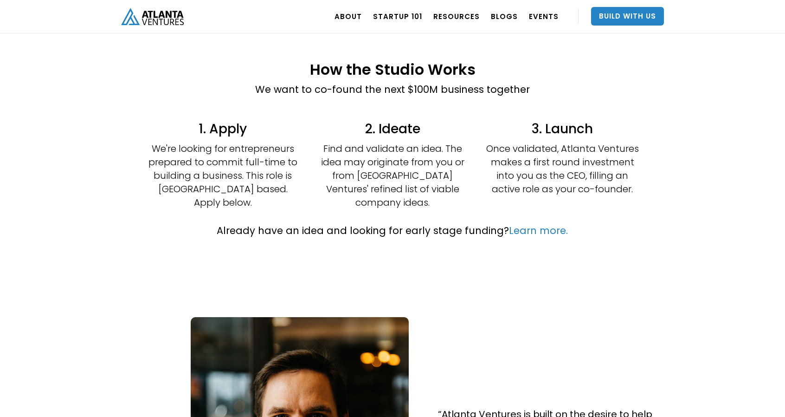
scroll to position [186, 0]
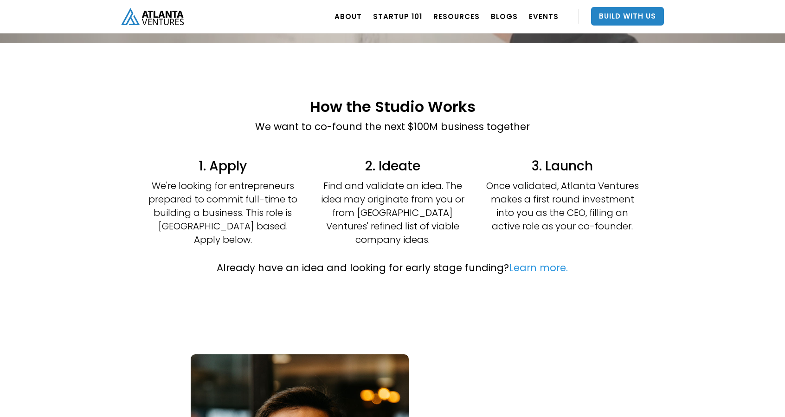
click at [526, 261] on link "Learn more." at bounding box center [538, 267] width 59 height 13
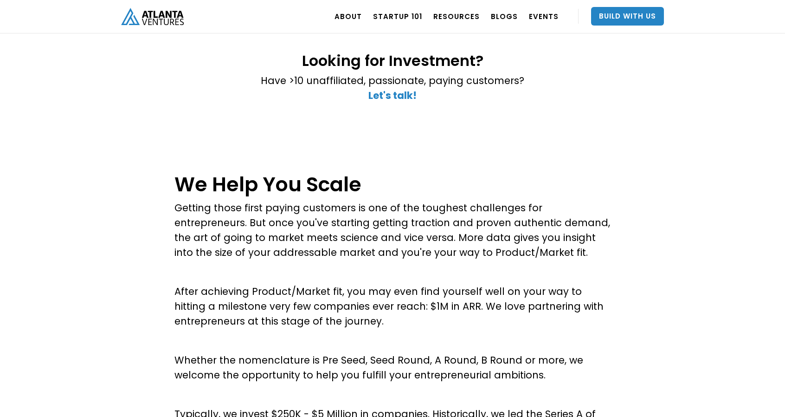
scroll to position [93, 0]
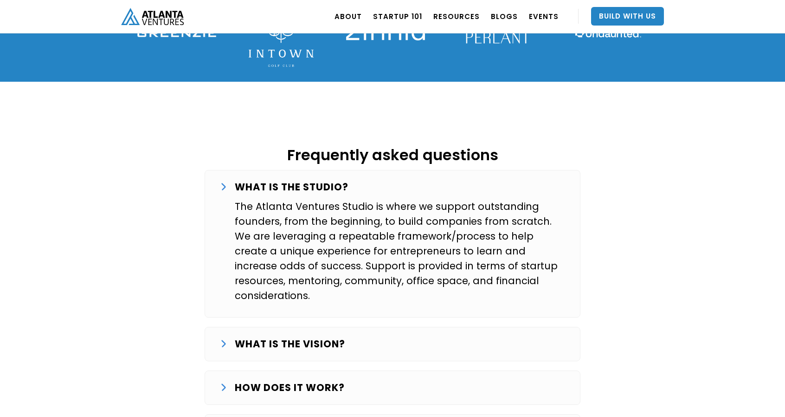
scroll to position [1484, 0]
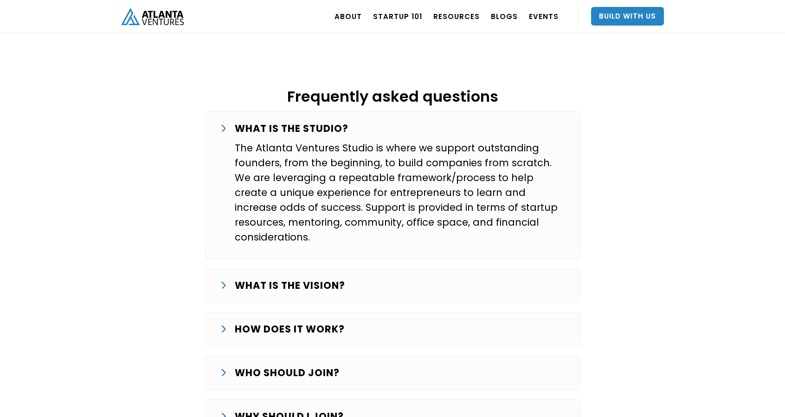
click at [266, 278] on strong "WHAT IS THE VISION?" at bounding box center [290, 284] width 110 height 13
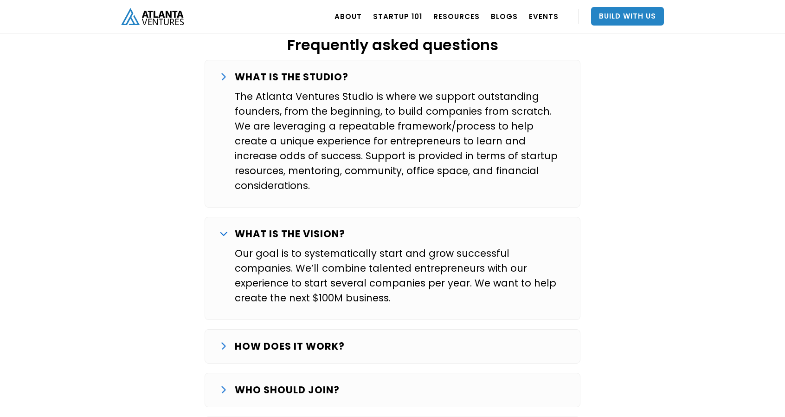
scroll to position [1577, 0]
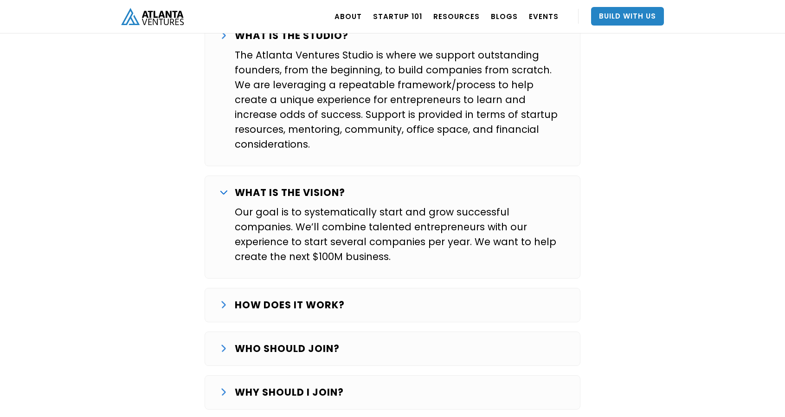
drag, startPoint x: 275, startPoint y: 266, endPoint x: 269, endPoint y: 265, distance: 6.1
click at [275, 298] on strong "HOW DOES IT WORK?" at bounding box center [290, 304] width 110 height 13
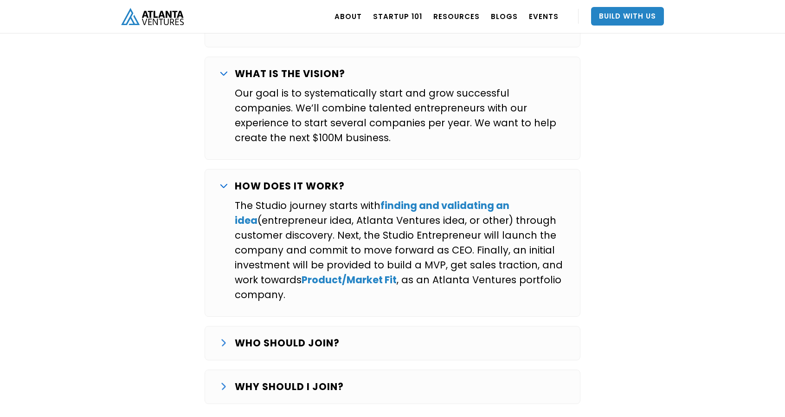
scroll to position [1716, 0]
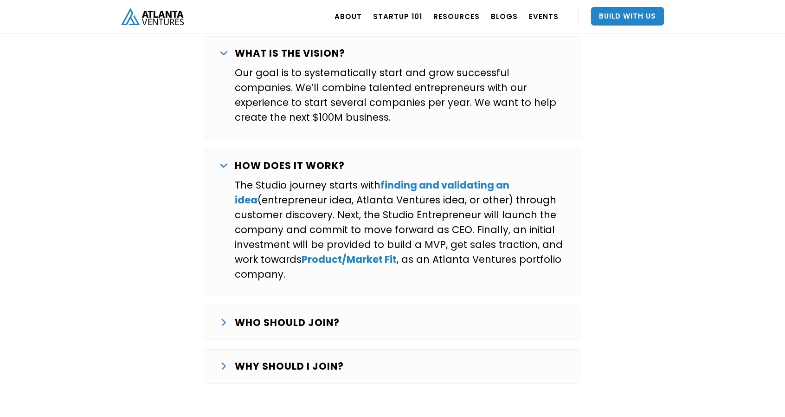
click at [274, 315] on p "WHO SHOULD JOIN?" at bounding box center [287, 322] width 105 height 15
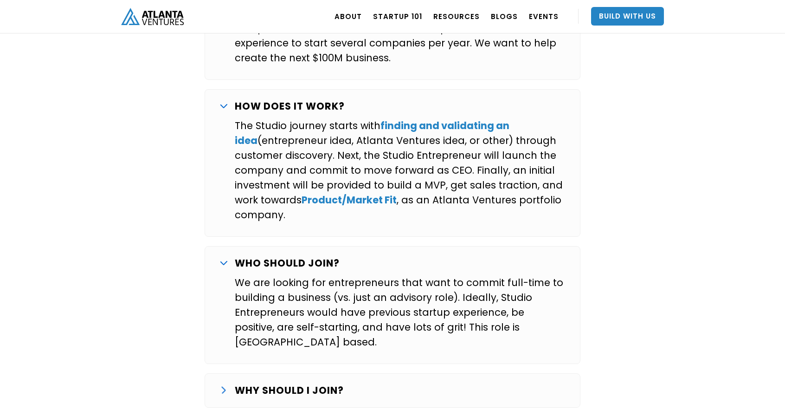
scroll to position [1809, 0]
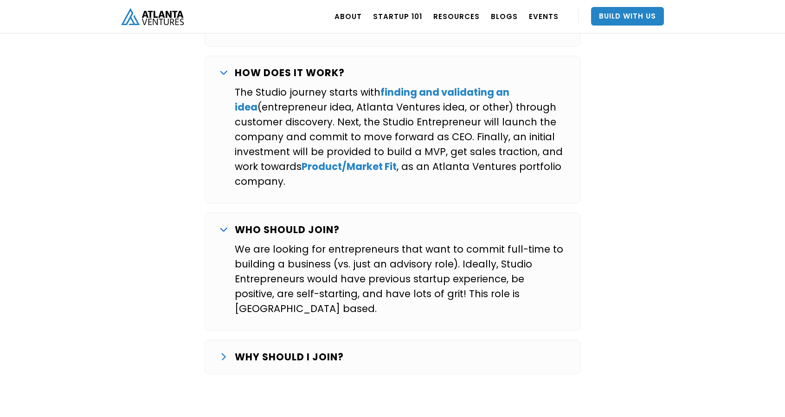
click at [285, 350] on strong "WHY SHOULD I JOIN?" at bounding box center [289, 356] width 109 height 13
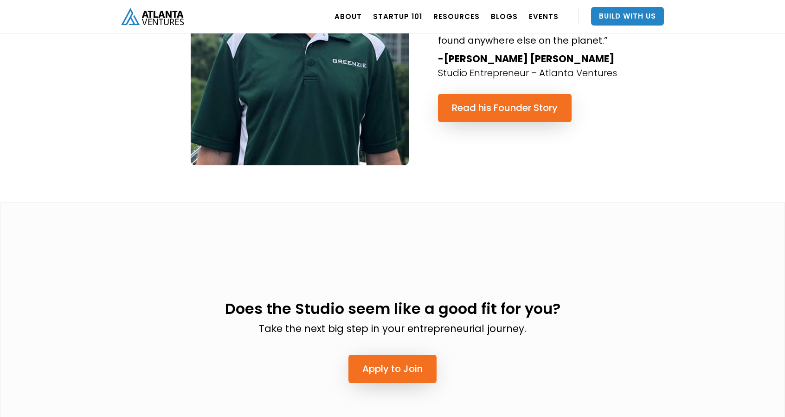
scroll to position [2644, 0]
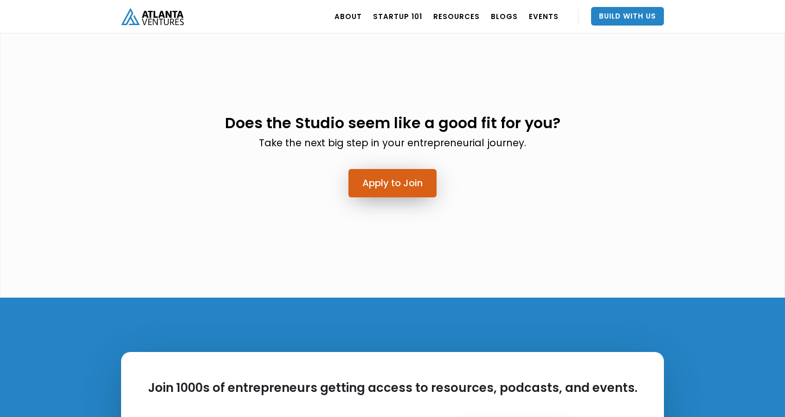
click at [409, 169] on link "Apply to Join" at bounding box center [392, 183] width 88 height 28
